Goal: Transaction & Acquisition: Book appointment/travel/reservation

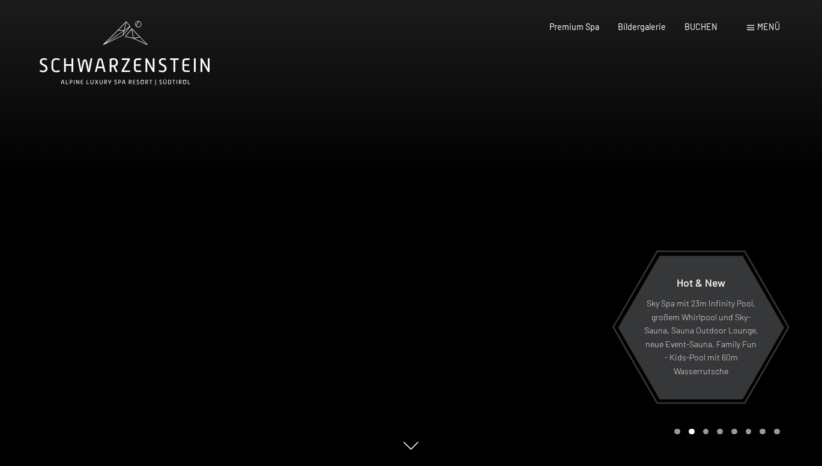
click at [765, 22] on span "Menü" at bounding box center [768, 27] width 23 height 10
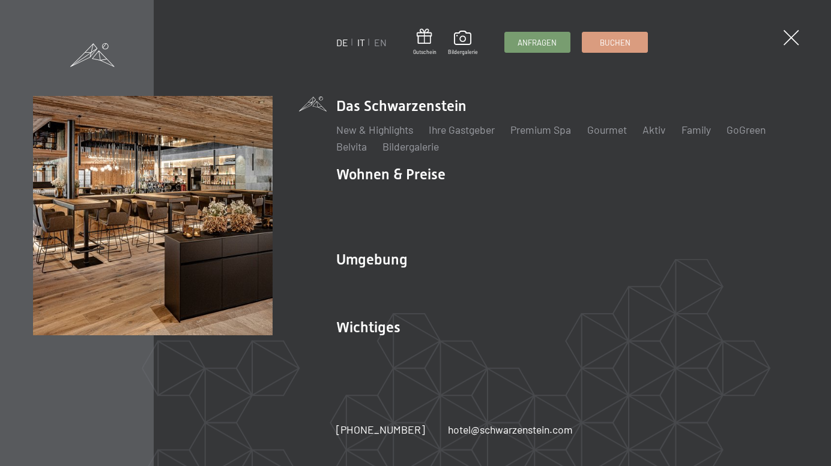
click at [360, 42] on link "IT" at bounding box center [361, 42] width 8 height 11
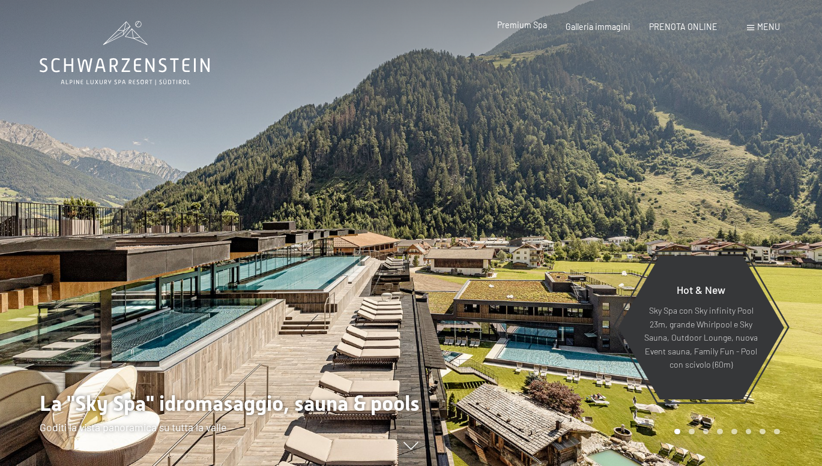
click at [538, 26] on span "Premium Spa" at bounding box center [522, 25] width 50 height 10
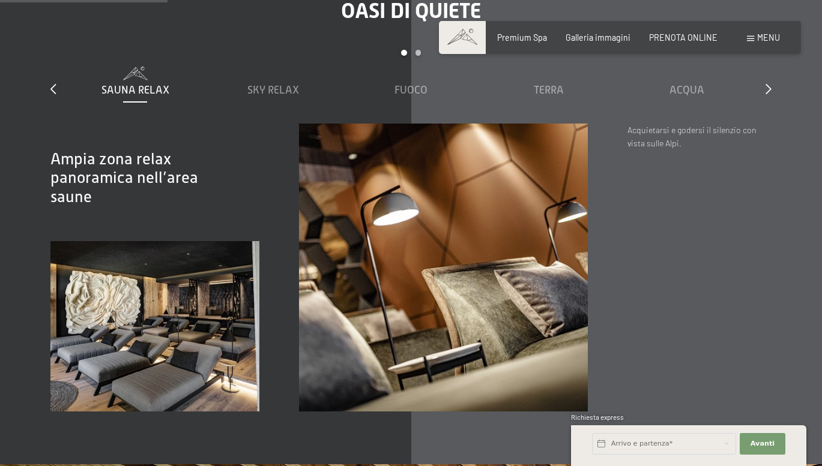
scroll to position [1741, 0]
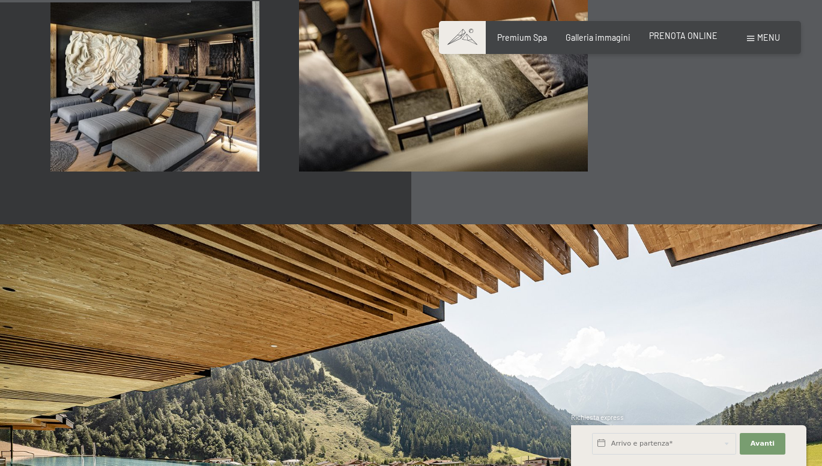
click at [680, 34] on span "PRENOTA ONLINE" at bounding box center [683, 36] width 68 height 10
click at [691, 34] on span "PRENOTA ONLINE" at bounding box center [683, 36] width 68 height 10
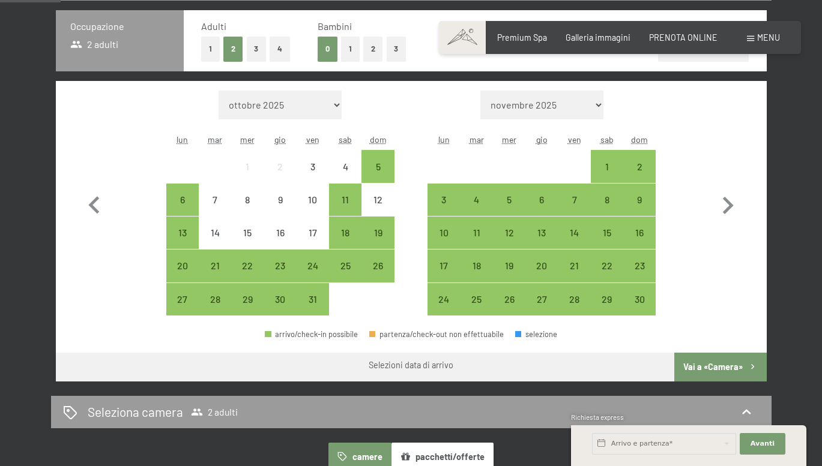
scroll to position [300, 0]
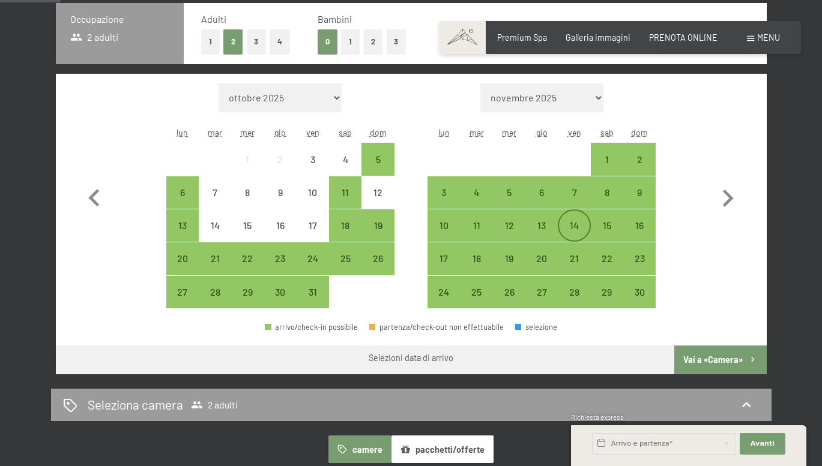
click at [588, 226] on div "14" at bounding box center [574, 236] width 30 height 30
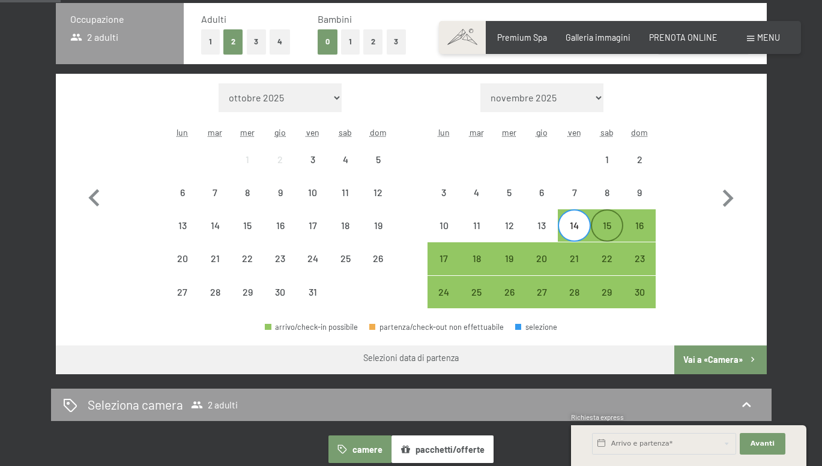
click at [612, 230] on div "15" at bounding box center [607, 236] width 30 height 30
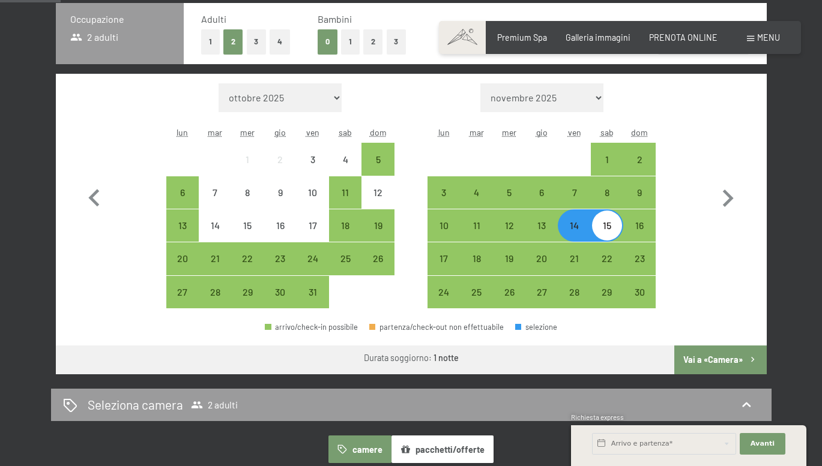
click at [612, 228] on div "15" at bounding box center [607, 236] width 30 height 30
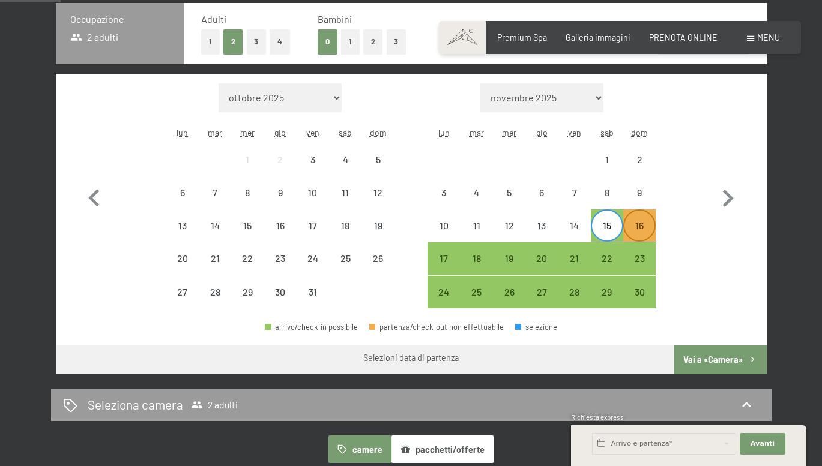
click at [633, 232] on div "16" at bounding box center [639, 236] width 30 height 30
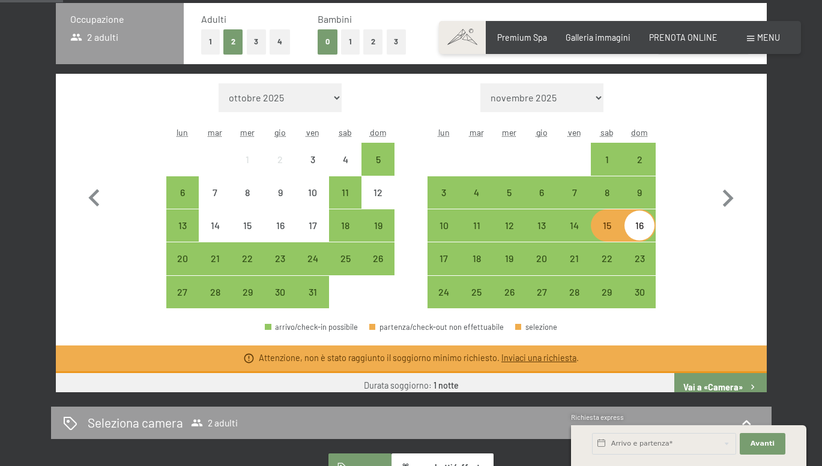
scroll to position [291, 0]
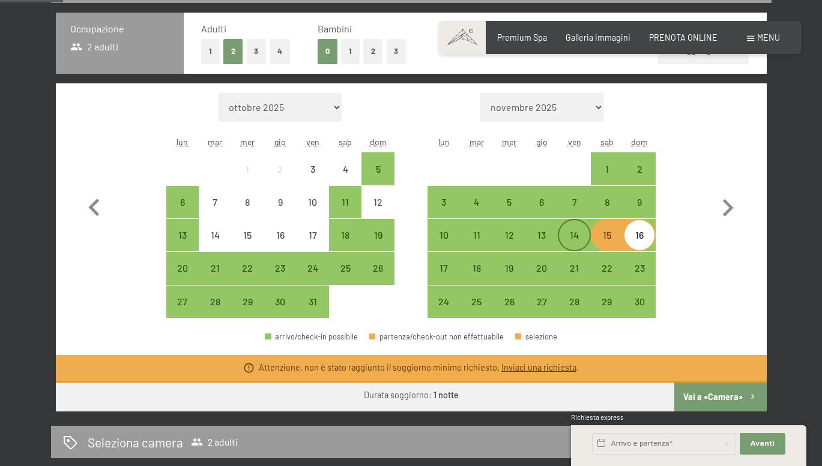
click at [581, 237] on div "14" at bounding box center [574, 246] width 30 height 30
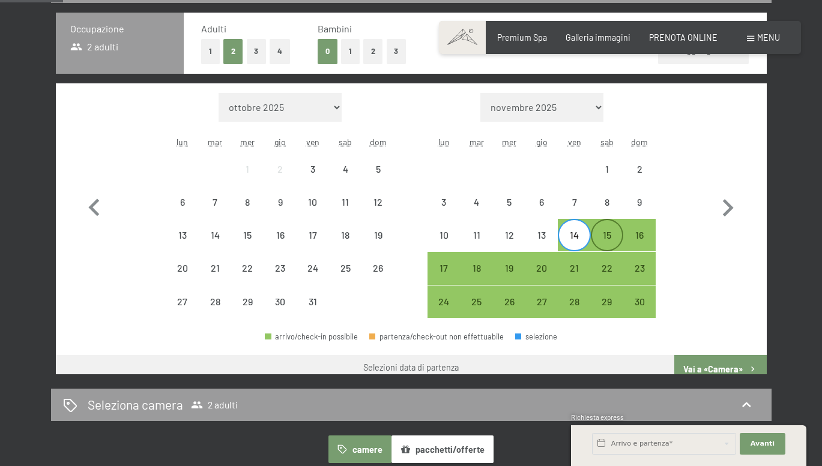
click at [611, 241] on div "15" at bounding box center [607, 246] width 30 height 30
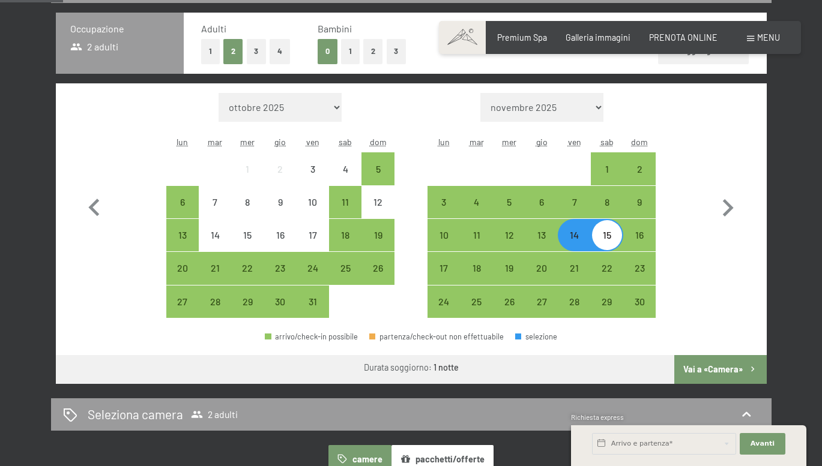
click at [711, 365] on button "Vai a «Camera»" at bounding box center [720, 369] width 92 height 29
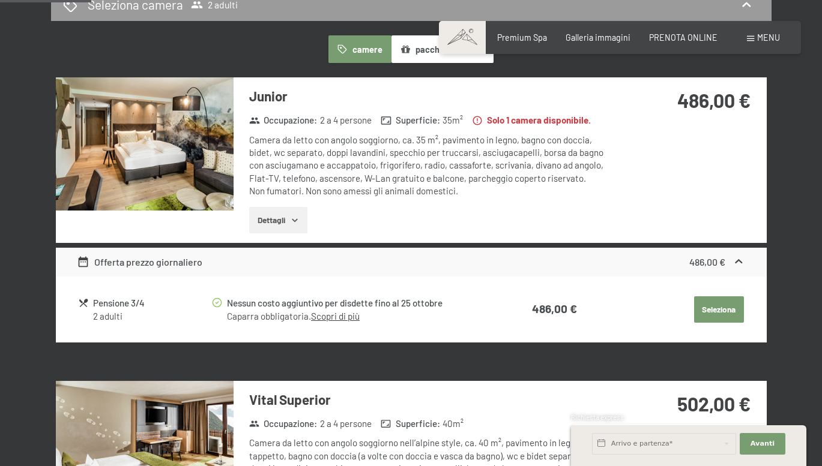
scroll to position [201, 0]
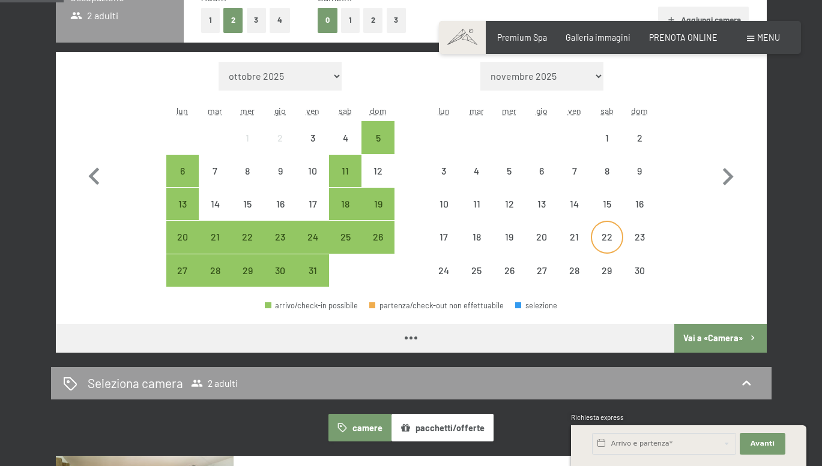
scroll to position [300, 0]
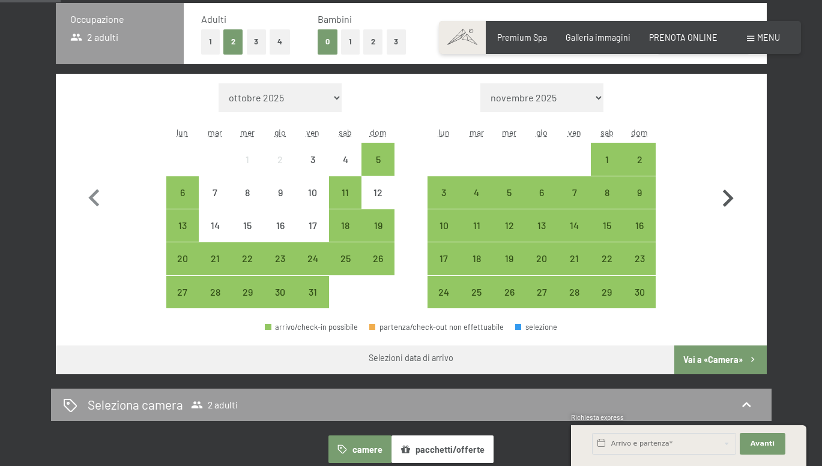
click at [722, 196] on icon "button" at bounding box center [727, 198] width 35 height 35
select select "[DATE]"
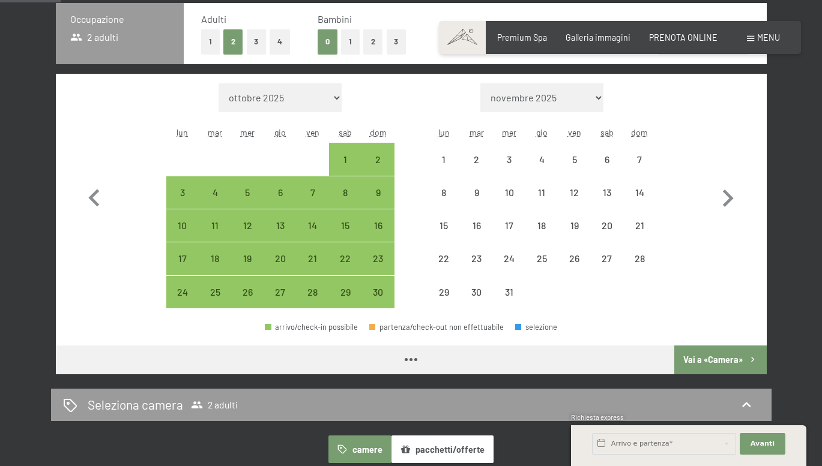
select select "[DATE]"
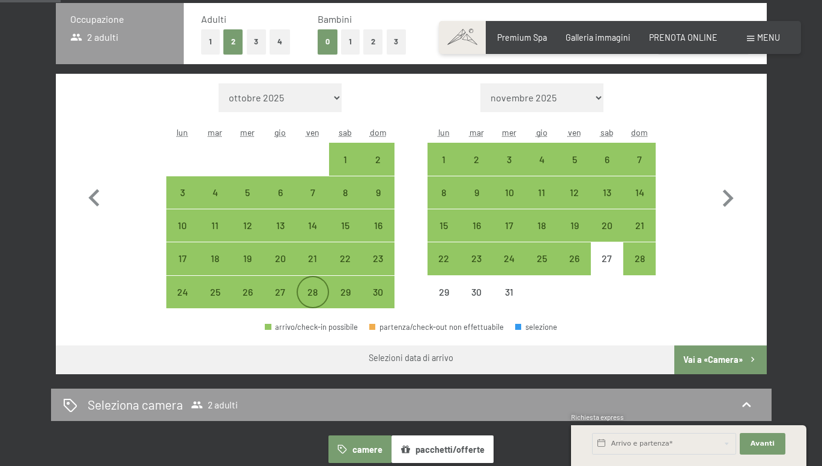
click at [310, 294] on div "28" at bounding box center [313, 303] width 30 height 30
select select "[DATE]"
select select "2025-12-01"
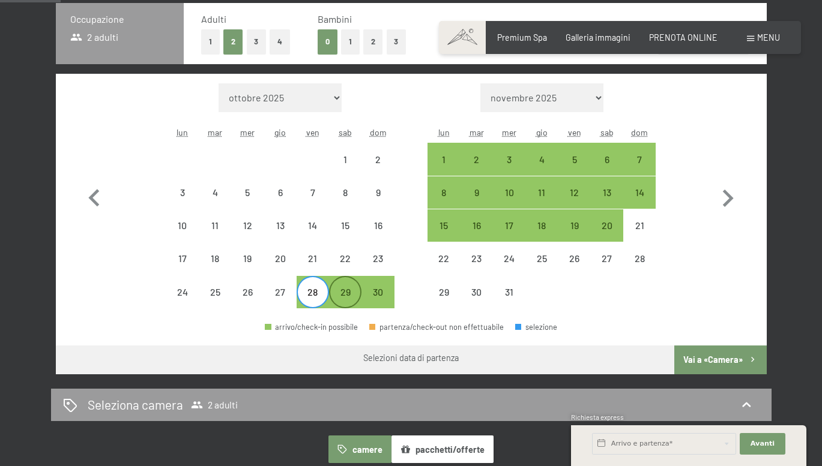
click at [347, 294] on div "29" at bounding box center [345, 303] width 30 height 30
select select "2025-11-01"
select select "2025-12-01"
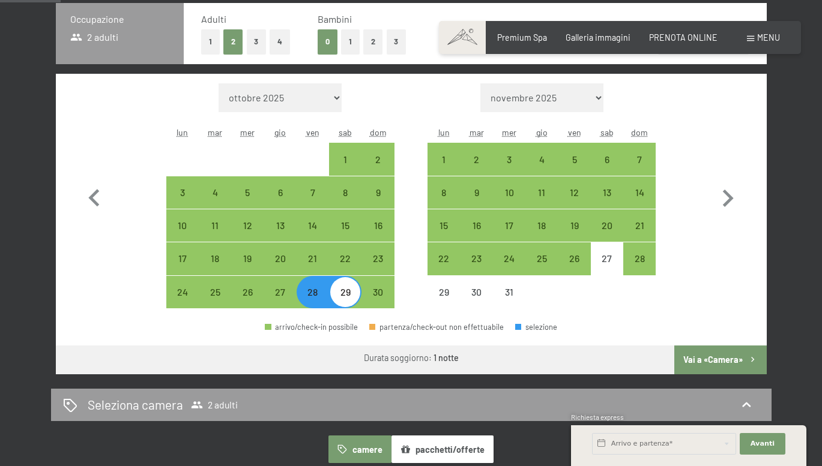
click at [708, 353] on button "Vai a «Camera»" at bounding box center [720, 360] width 92 height 29
select select "2025-11-01"
select select "2025-12-01"
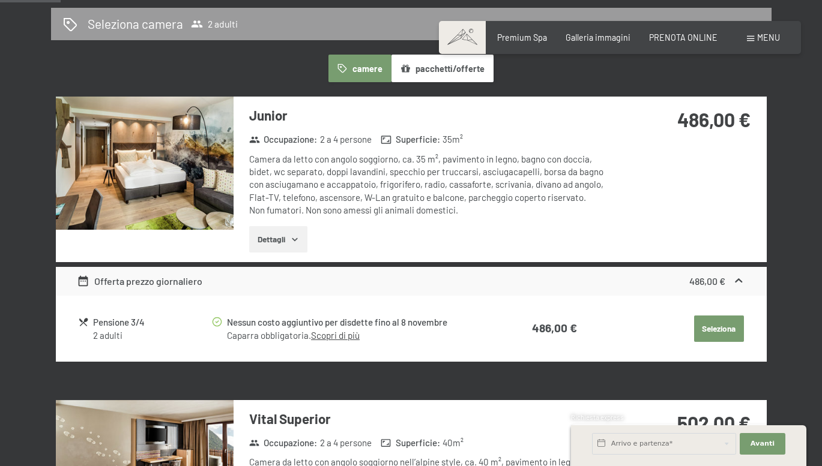
scroll to position [261, 0]
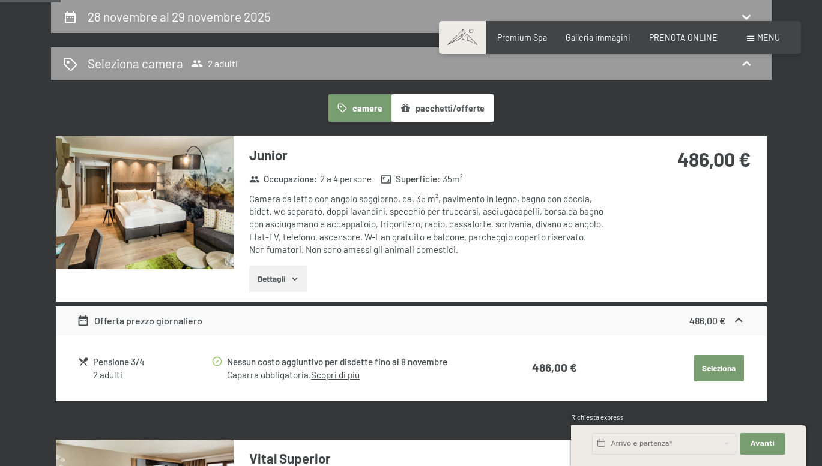
click at [290, 273] on label "Consenso marketing*" at bounding box center [337, 268] width 97 height 12
click at [289, 273] on input "Consenso marketing*" at bounding box center [283, 268] width 12 height 12
checkbox input "false"
click at [280, 282] on button "Dettagli" at bounding box center [278, 279] width 58 height 26
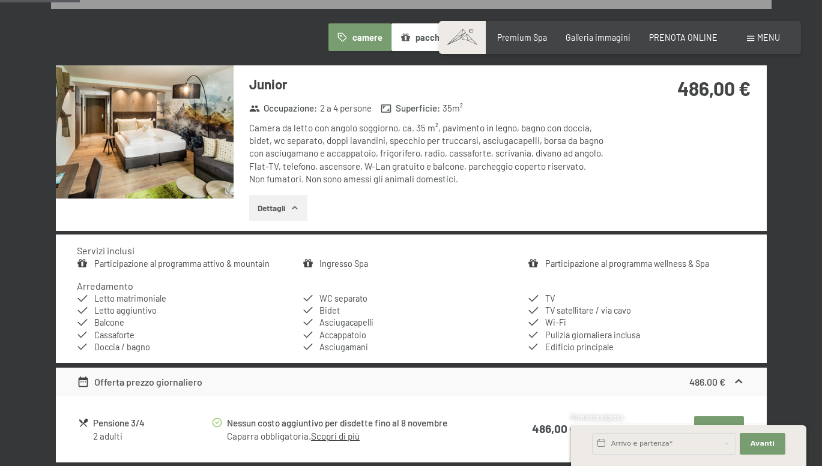
scroll to position [321, 0]
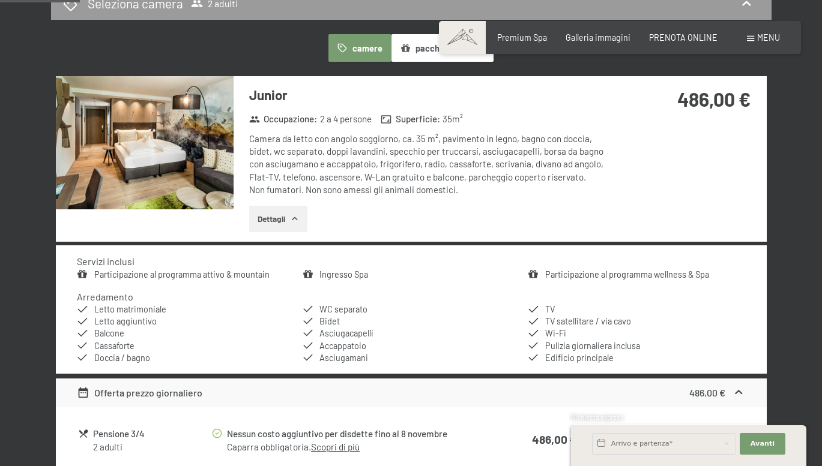
click at [274, 222] on button "Dettagli" at bounding box center [278, 219] width 58 height 26
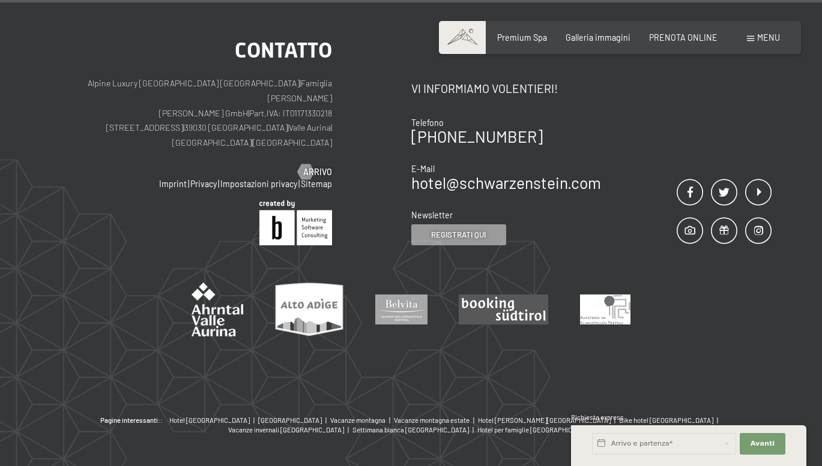
scroll to position [3214, 0]
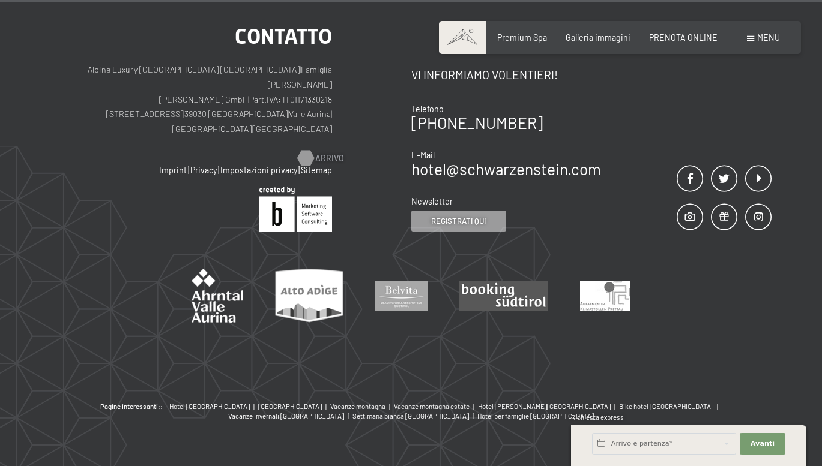
click at [315, 152] on span "Arrivo" at bounding box center [329, 158] width 29 height 12
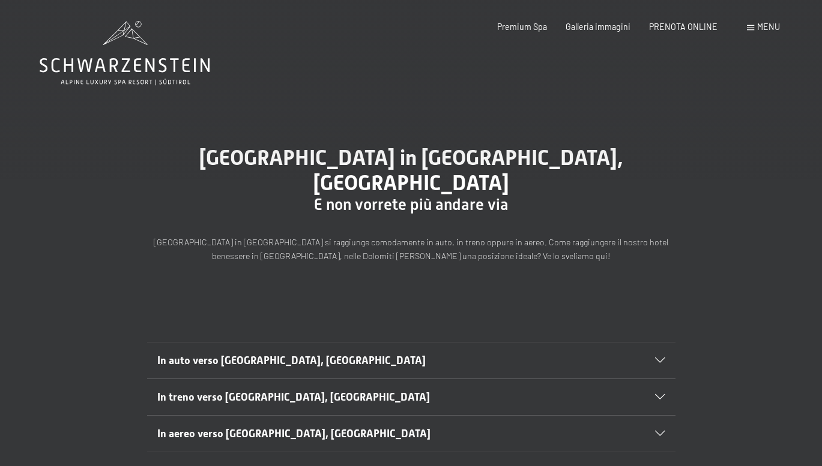
click at [290, 354] on h2 "In auto verso [GEOGRAPHIC_DATA], [GEOGRAPHIC_DATA]" at bounding box center [385, 361] width 456 height 15
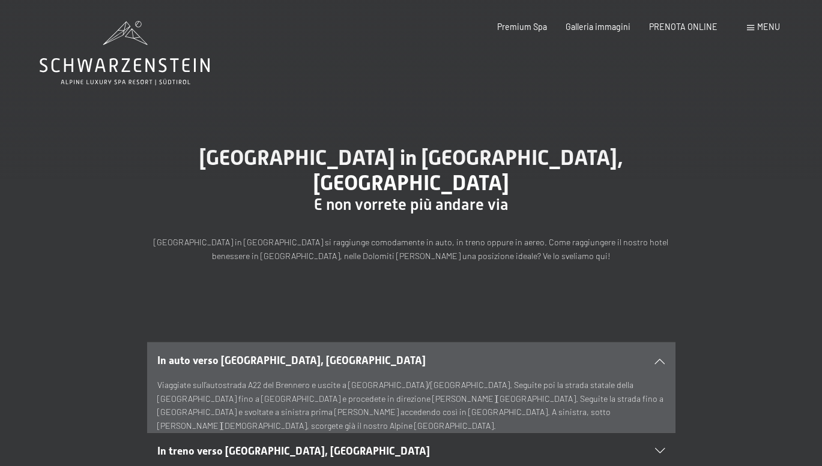
click at [166, 77] on icon at bounding box center [125, 53] width 170 height 64
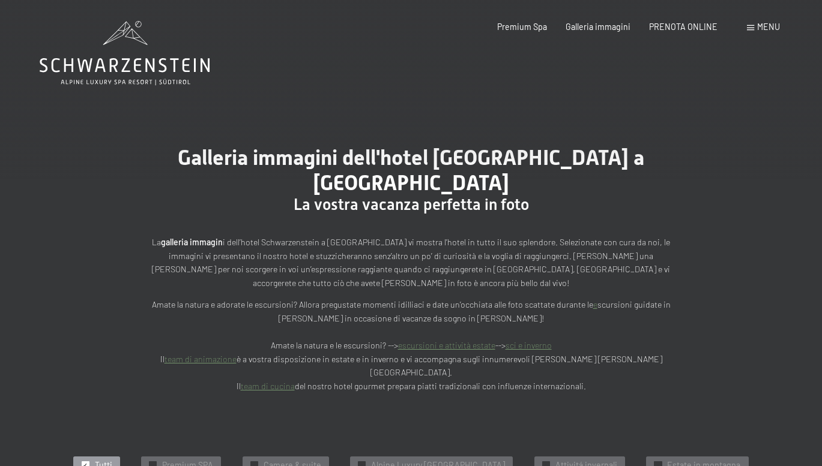
click at [775, 26] on span "Menu" at bounding box center [768, 27] width 23 height 10
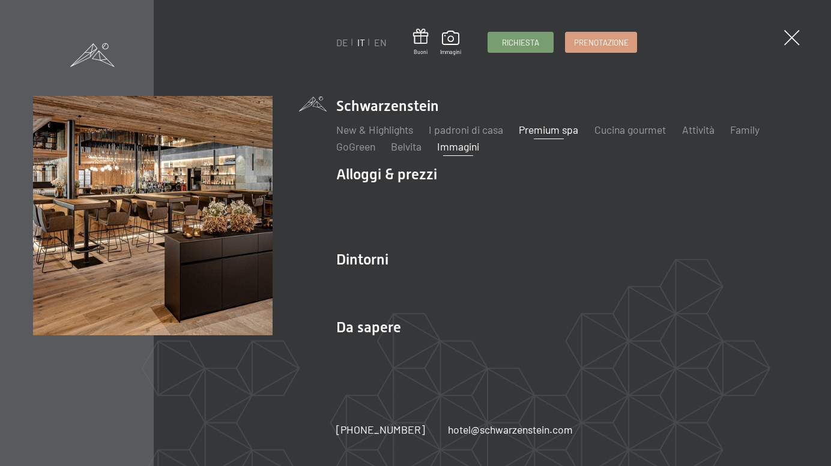
click at [563, 126] on link "Premium spa" at bounding box center [548, 129] width 59 height 13
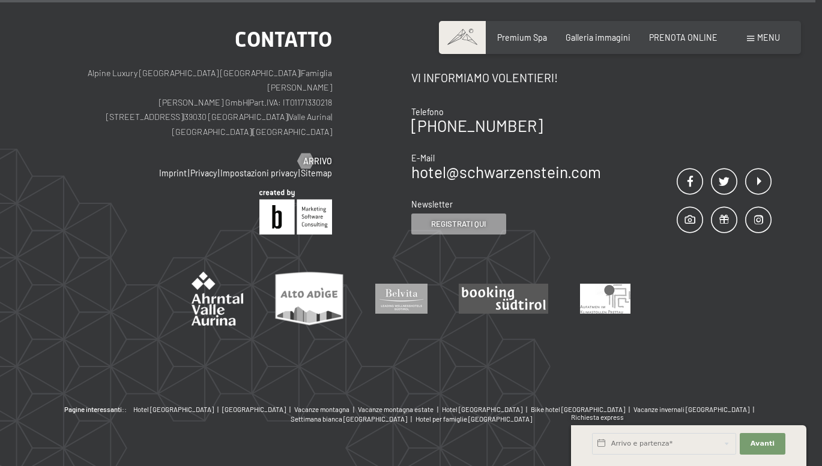
scroll to position [6365, 0]
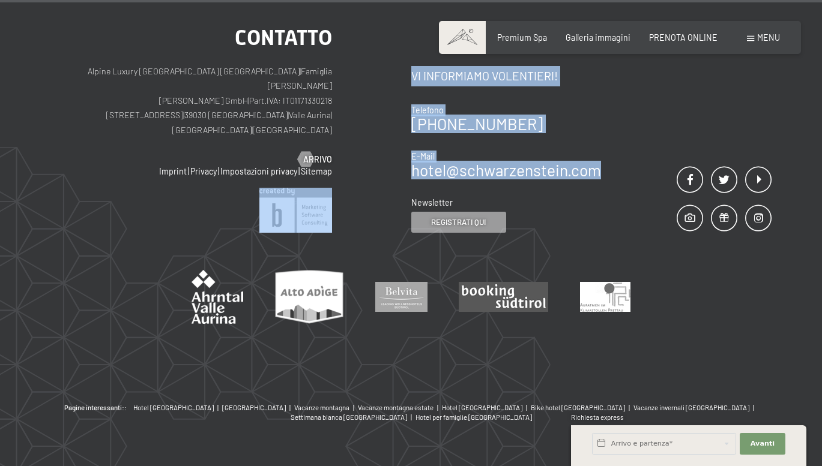
drag, startPoint x: 403, startPoint y: 136, endPoint x: 602, endPoint y: 140, distance: 198.8
click at [602, 140] on div "Contatto Alpine Luxury SPA Resort SCHWARZENSTEIN | Famiglia Zimmerhofer Otmar Z…" at bounding box center [410, 130] width 721 height 206
drag, startPoint x: 602, startPoint y: 140, endPoint x: 592, endPoint y: 140, distance: 10.2
copy div "| Contatto Vi informiamo volentieri! Telefono +39 0474 674100 E-Mail hotel@ no-…"
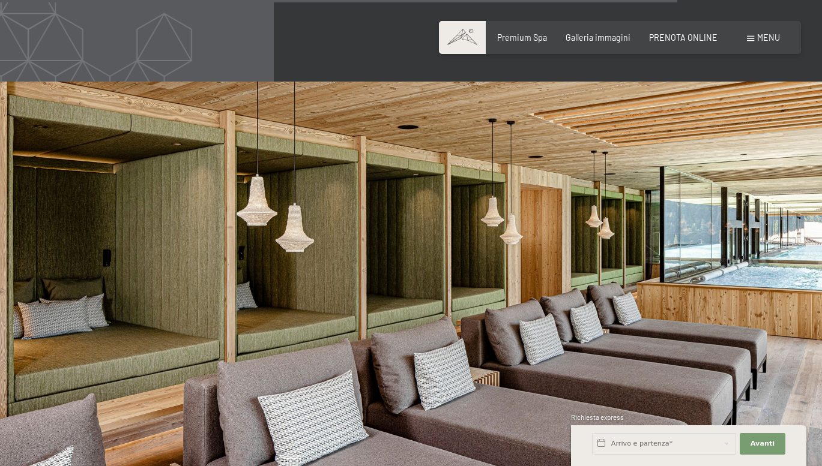
scroll to position [5224, 0]
